Goal: Task Accomplishment & Management: Manage account settings

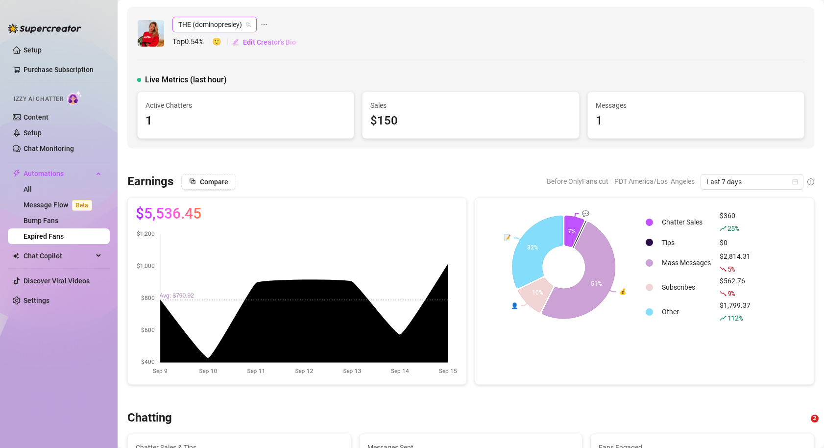
click at [215, 25] on span "THE (dominopresley)" at bounding box center [214, 24] width 73 height 15
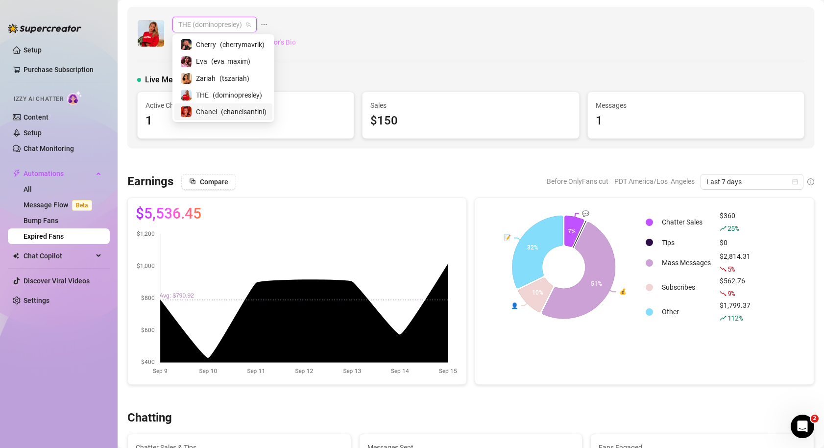
click at [64, 238] on link "Expired Fans" at bounding box center [44, 236] width 40 height 8
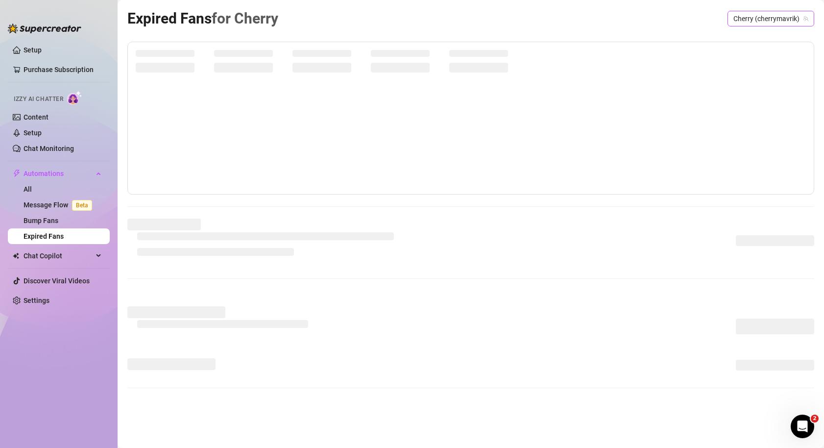
click at [756, 16] on span "Cherry (cherrymavrik)" at bounding box center [771, 18] width 75 height 15
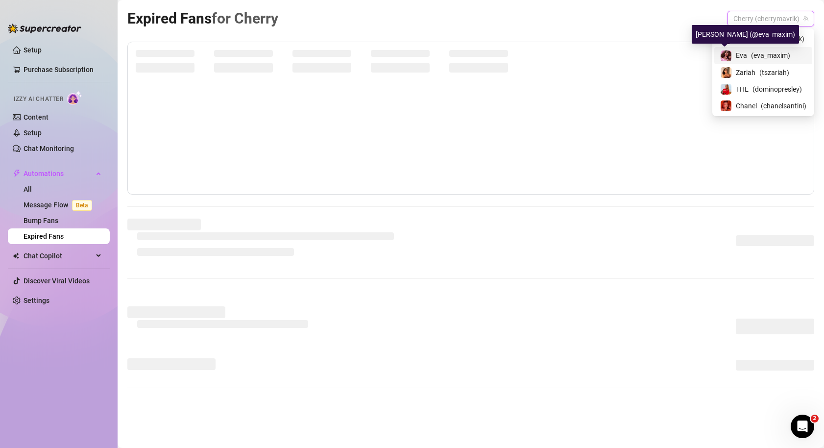
click at [732, 56] on div "[PERSON_NAME] ( eva_maxim )" at bounding box center [764, 56] width 86 height 12
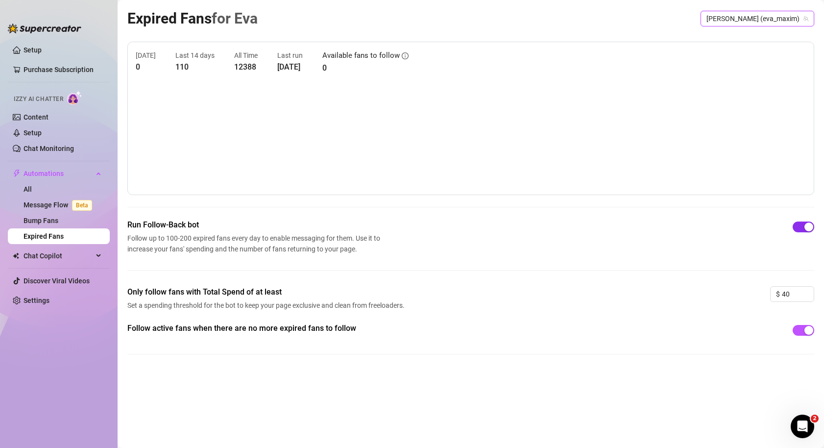
click at [805, 228] on div "button" at bounding box center [809, 227] width 9 height 9
click at [812, 331] on div "button" at bounding box center [809, 330] width 9 height 9
click at [799, 229] on div "button" at bounding box center [798, 227] width 9 height 9
click at [800, 332] on div "button" at bounding box center [798, 330] width 9 height 9
